Goal: Transaction & Acquisition: Obtain resource

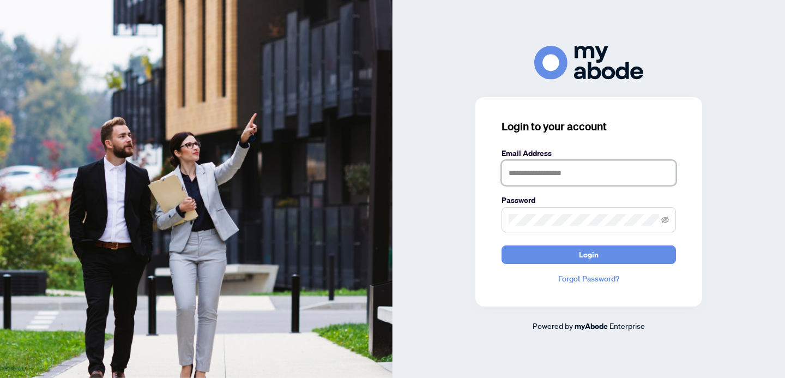
click at [544, 174] on input "text" at bounding box center [588, 172] width 174 height 25
type input "**********"
click at [501, 245] on button "Login" at bounding box center [588, 254] width 174 height 19
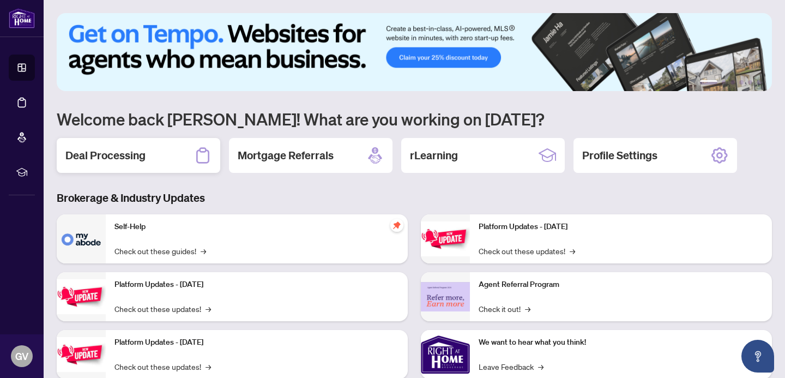
click at [160, 159] on div "Deal Processing" at bounding box center [138, 155] width 163 height 35
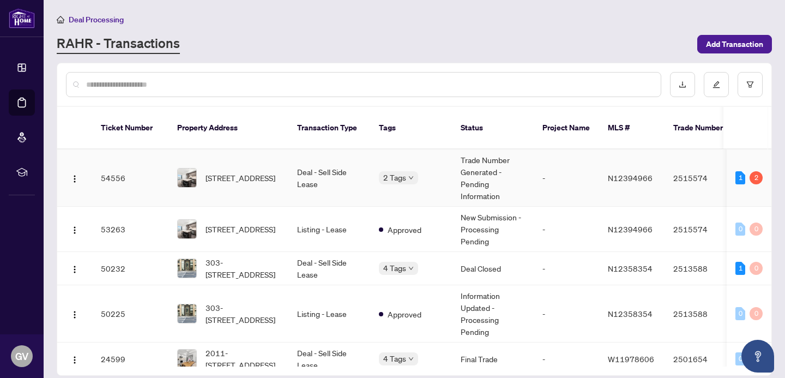
click at [436, 175] on div "2 Tags" at bounding box center [411, 177] width 64 height 13
click at [230, 179] on span "313-8763 Bayview Ave, Richmond Hill, Ontario L4B 3V1, Canada" at bounding box center [240, 178] width 70 height 12
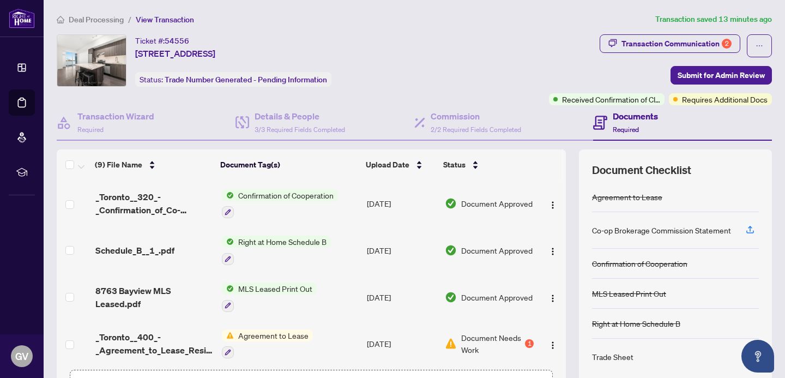
scroll to position [228, 0]
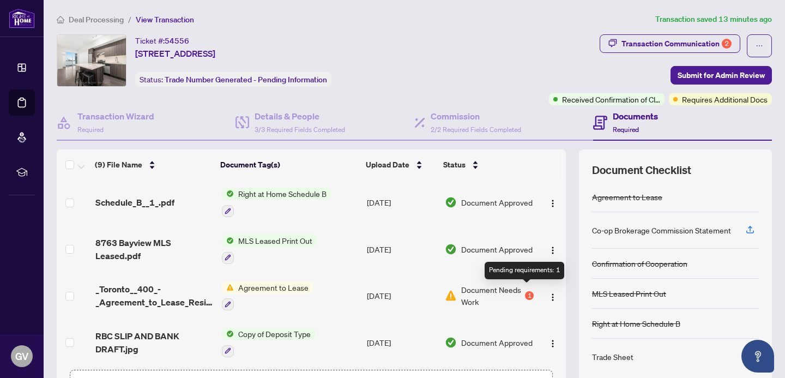
click at [527, 291] on div "1" at bounding box center [529, 295] width 9 height 9
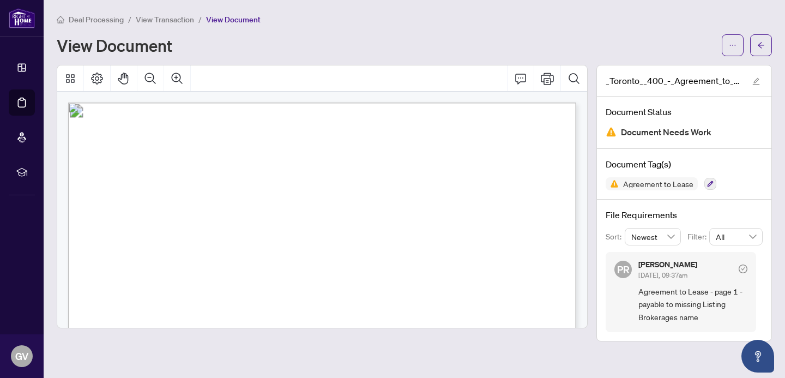
click at [186, 22] on span "View Transaction" at bounding box center [165, 20] width 58 height 10
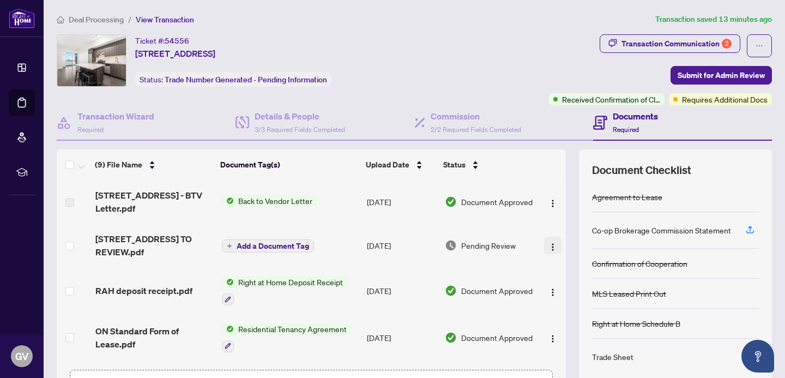
click at [552, 247] on img "button" at bounding box center [552, 246] width 9 height 9
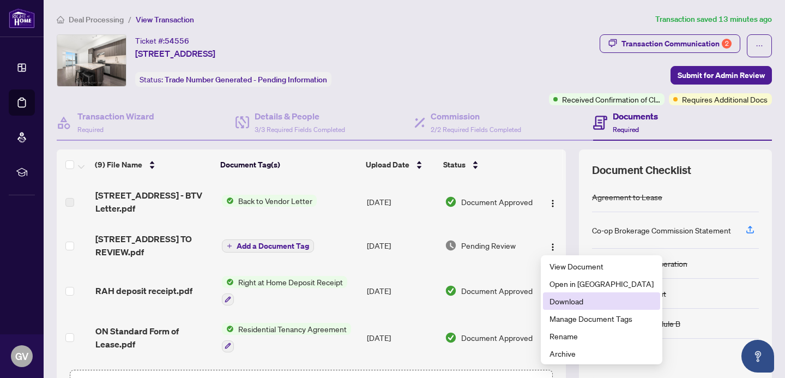
click at [569, 300] on span "Download" at bounding box center [601, 301] width 104 height 12
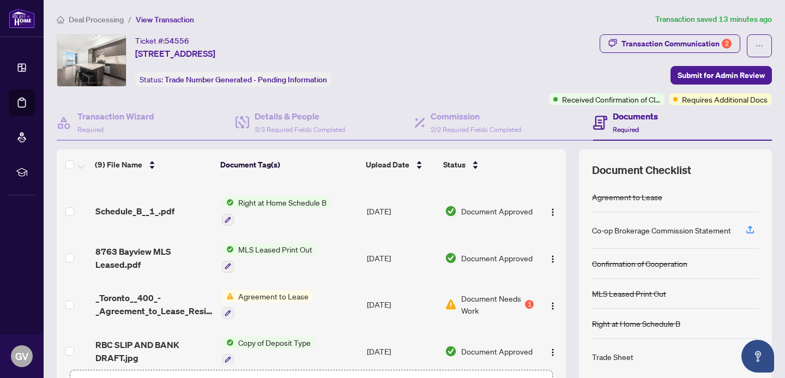
scroll to position [228, 0]
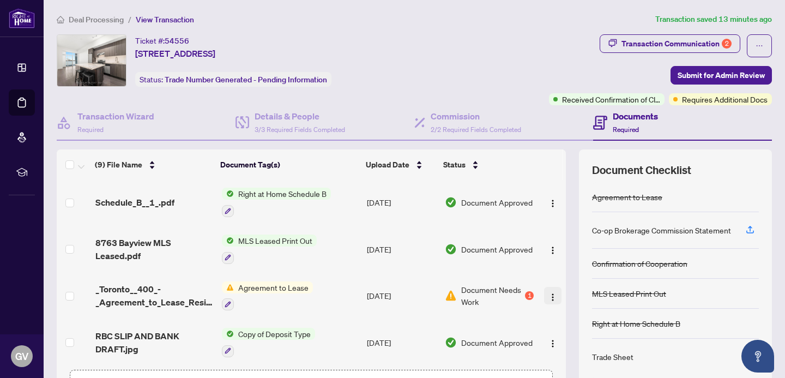
click at [549, 293] on img "button" at bounding box center [552, 297] width 9 height 9
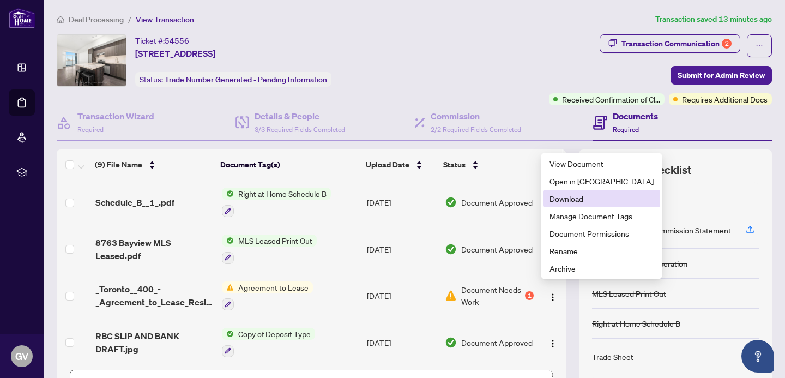
click at [578, 198] on span "Download" at bounding box center [601, 198] width 104 height 12
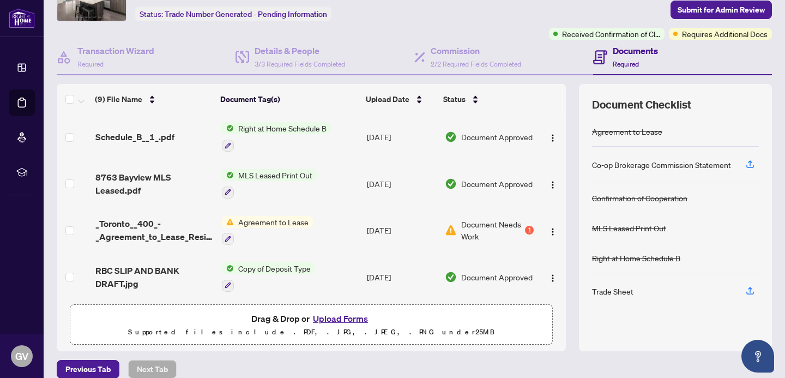
scroll to position [78, 0]
